Goal: Task Accomplishment & Management: Manage account settings

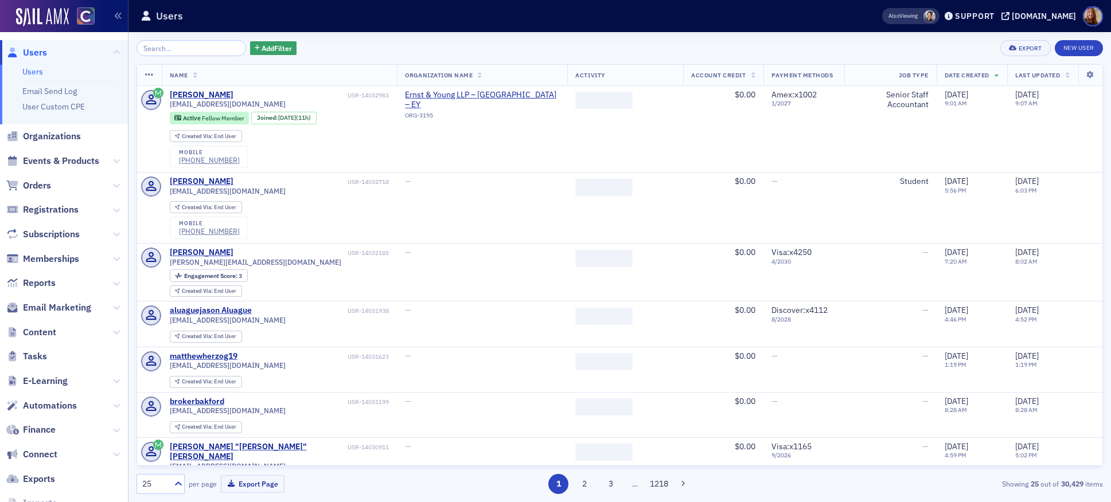
click at [186, 52] on input "search" at bounding box center [191, 48] width 110 height 16
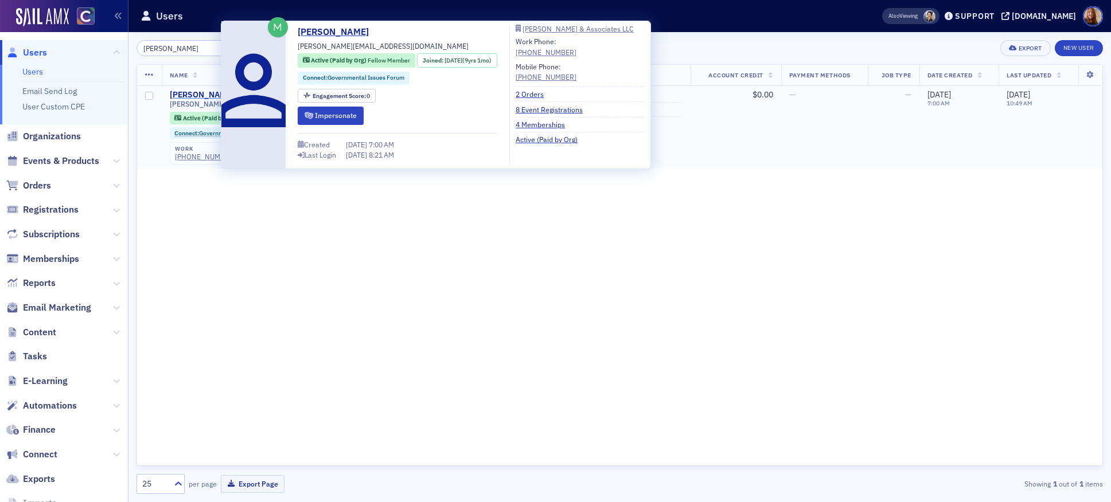
type input "[PERSON_NAME]"
click at [213, 94] on div "[PERSON_NAME]" at bounding box center [202, 95] width 64 height 10
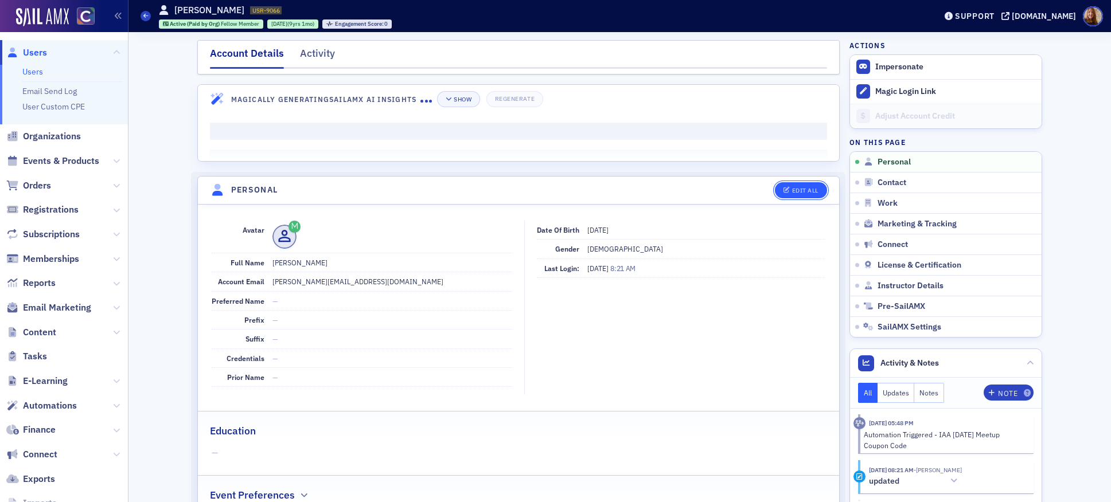
click at [796, 188] on div "Edit All" at bounding box center [805, 191] width 26 height 6
select select "US"
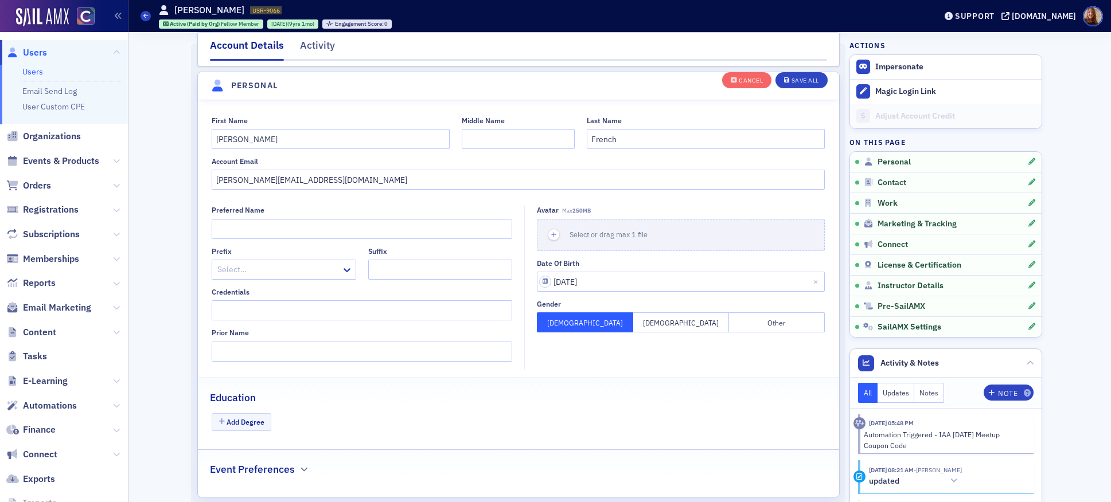
scroll to position [134, 0]
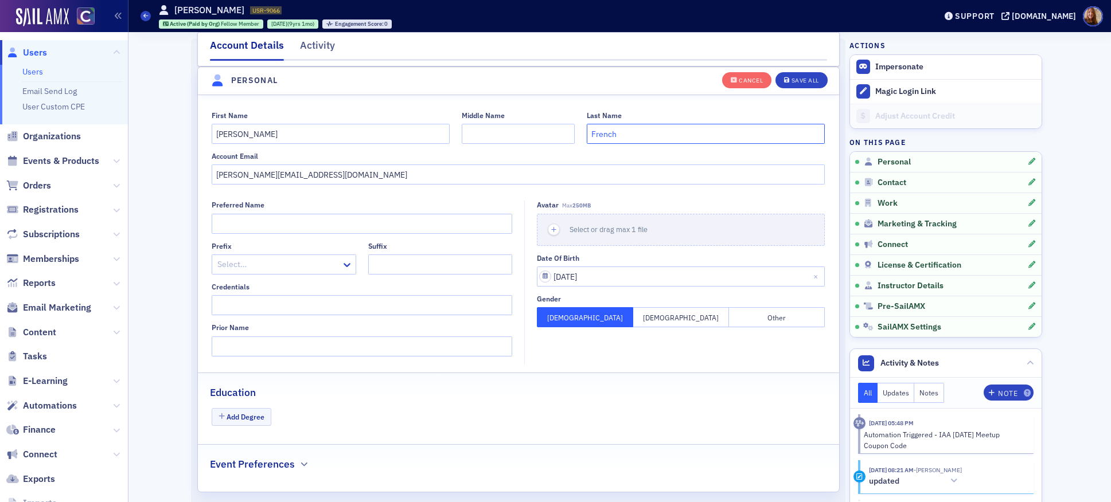
click at [606, 137] on input "French" at bounding box center [706, 134] width 238 height 20
click at [239, 349] on input "Prior Name" at bounding box center [362, 347] width 300 height 20
paste input "French"
type input "French"
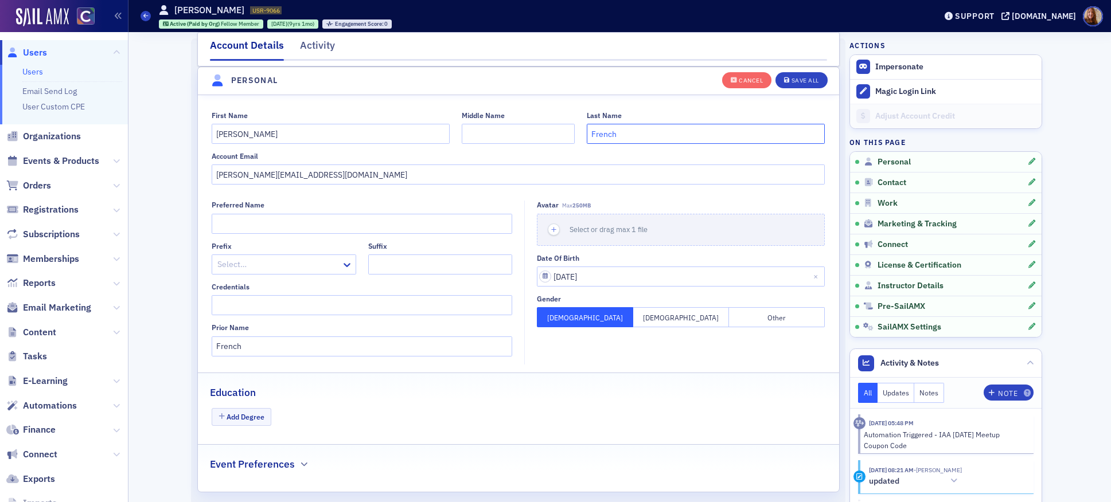
click at [602, 134] on input "French" at bounding box center [706, 134] width 238 height 20
type input "[PERSON_NAME]"
click at [243, 176] on input "[PERSON_NAME][EMAIL_ADDRESS][DOMAIN_NAME]" at bounding box center [518, 175] width 613 height 20
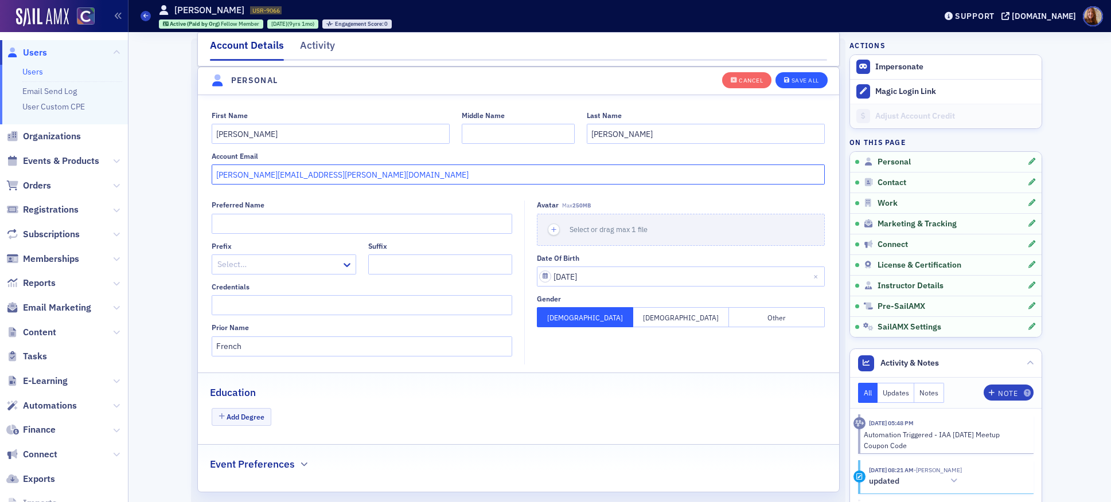
type input "[PERSON_NAME][EMAIL_ADDRESS][PERSON_NAME][DOMAIN_NAME]"
click at [793, 85] on button "Save All" at bounding box center [801, 80] width 52 height 16
